Goal: Check status: Check status

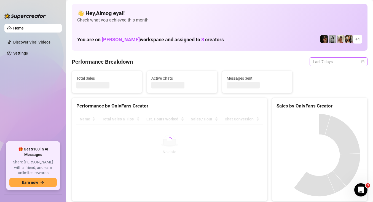
click at [313, 65] on span "Last 7 days" at bounding box center [338, 62] width 51 height 8
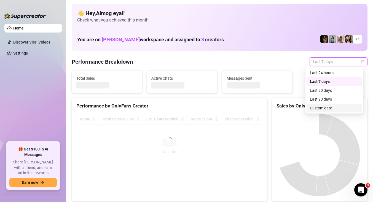
click at [317, 110] on div "Custom date" at bounding box center [334, 108] width 49 height 6
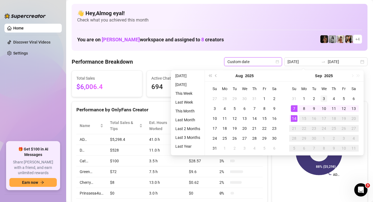
drag, startPoint x: 299, startPoint y: 89, endPoint x: 328, endPoint y: 94, distance: 29.5
click at [303, 90] on tr "Su Mo Tu We Th Fr Sa" at bounding box center [323, 89] width 69 height 10
type input "[DATE]"
click at [291, 120] on div "14" at bounding box center [294, 118] width 7 height 7
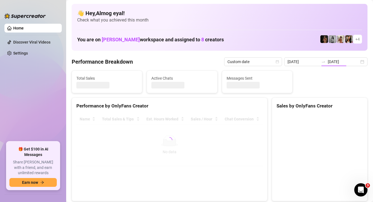
type input "[DATE]"
